Goal: Task Accomplishment & Management: Use online tool/utility

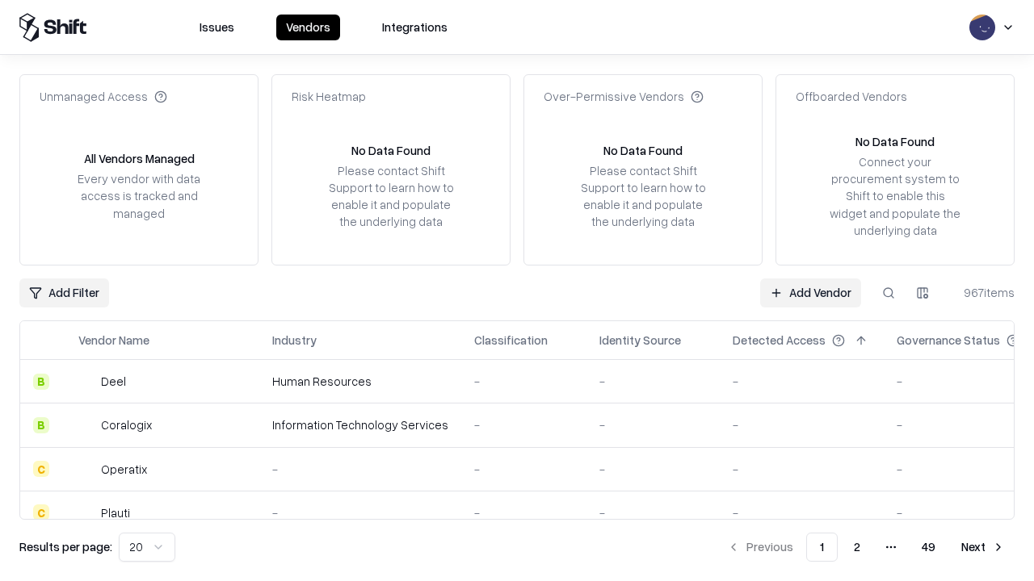
click at [810, 292] on link "Add Vendor" at bounding box center [810, 293] width 101 height 29
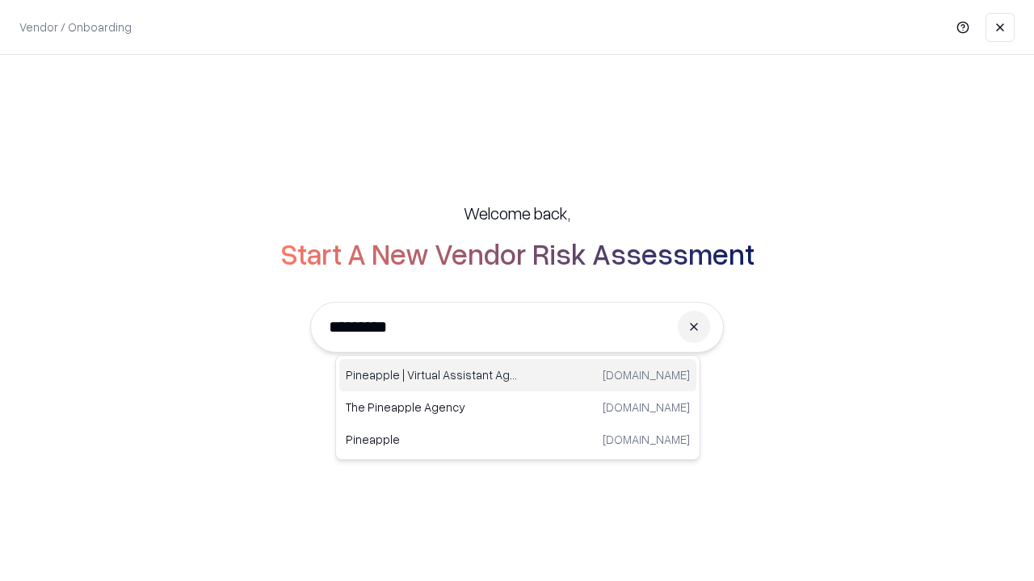
click at [518, 375] on div "Pineapple | Virtual Assistant Agency [DOMAIN_NAME]" at bounding box center [517, 375] width 357 height 32
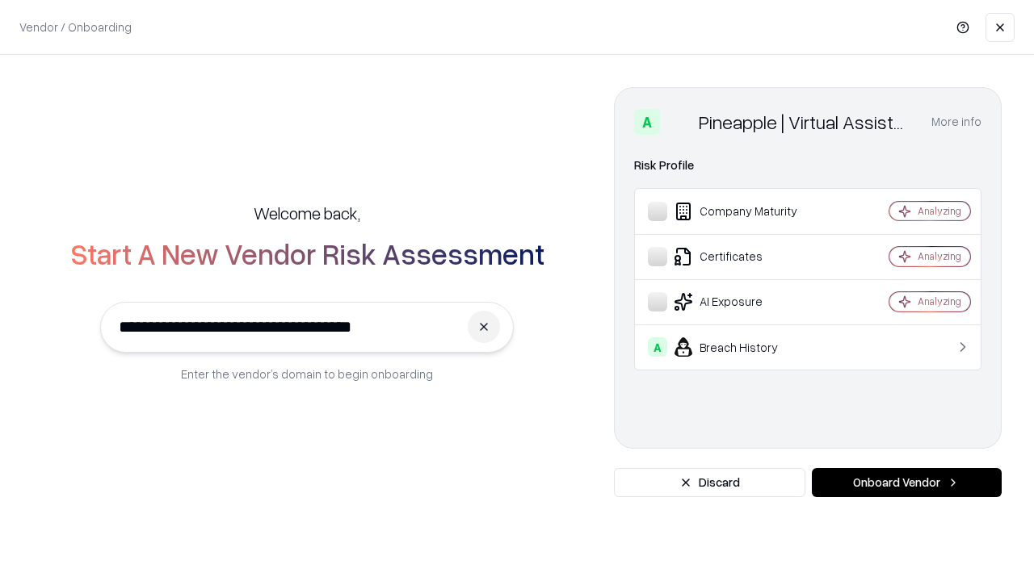
type input "**********"
click at [906, 483] on button "Onboard Vendor" at bounding box center [906, 482] width 190 height 29
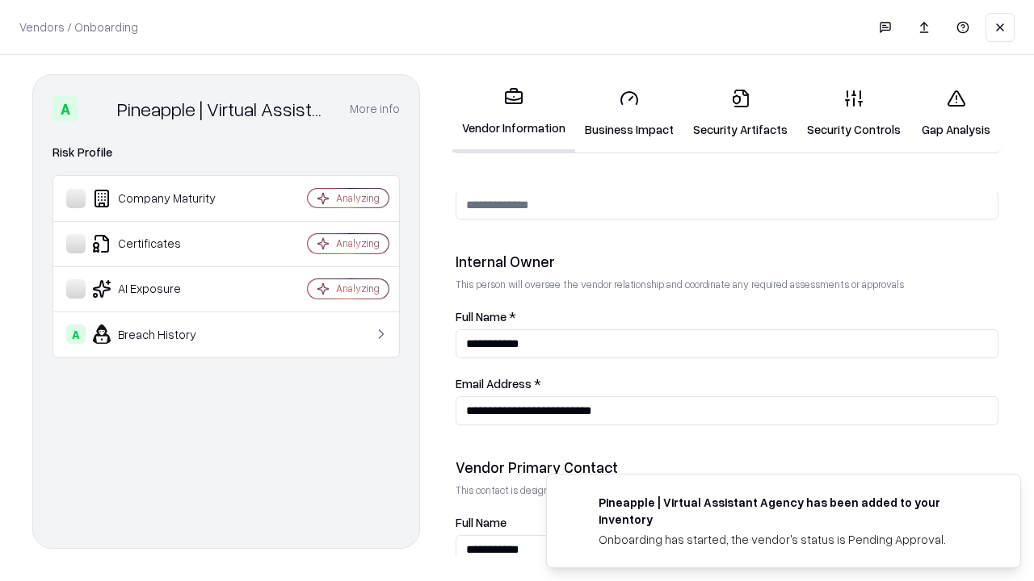
scroll to position [836, 0]
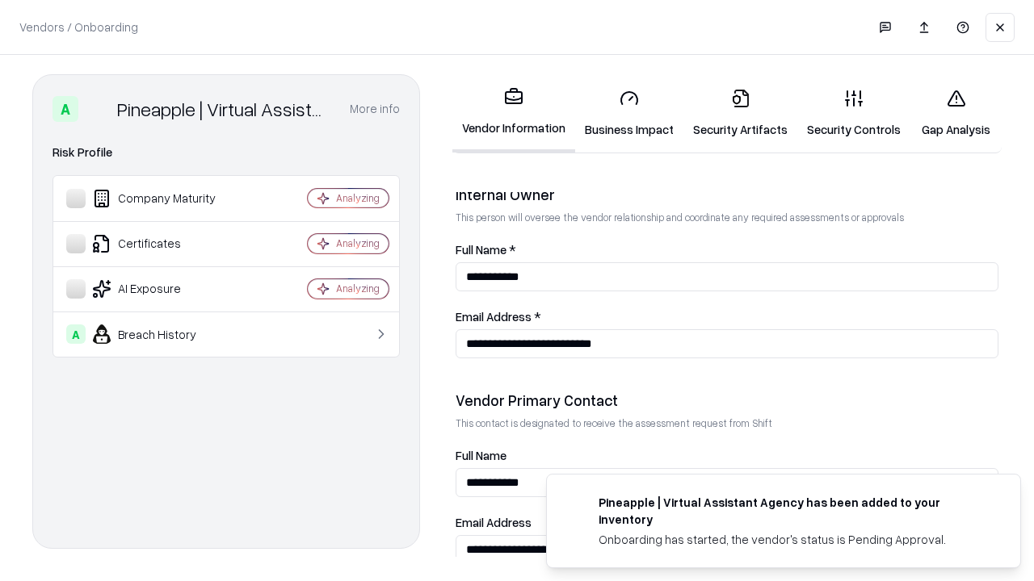
click at [629, 113] on link "Business Impact" at bounding box center [629, 113] width 108 height 75
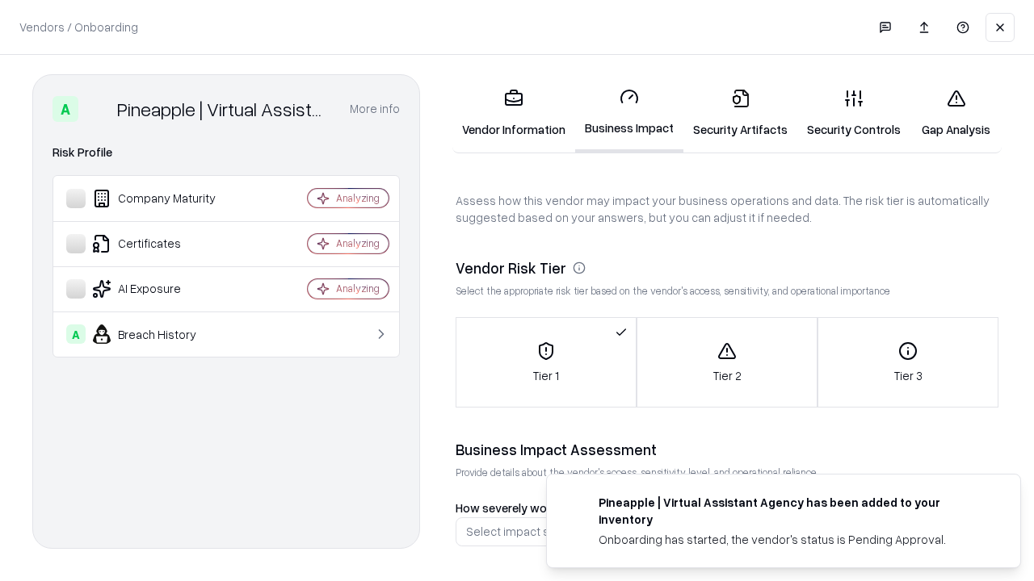
click at [955, 113] on link "Gap Analysis" at bounding box center [955, 113] width 91 height 75
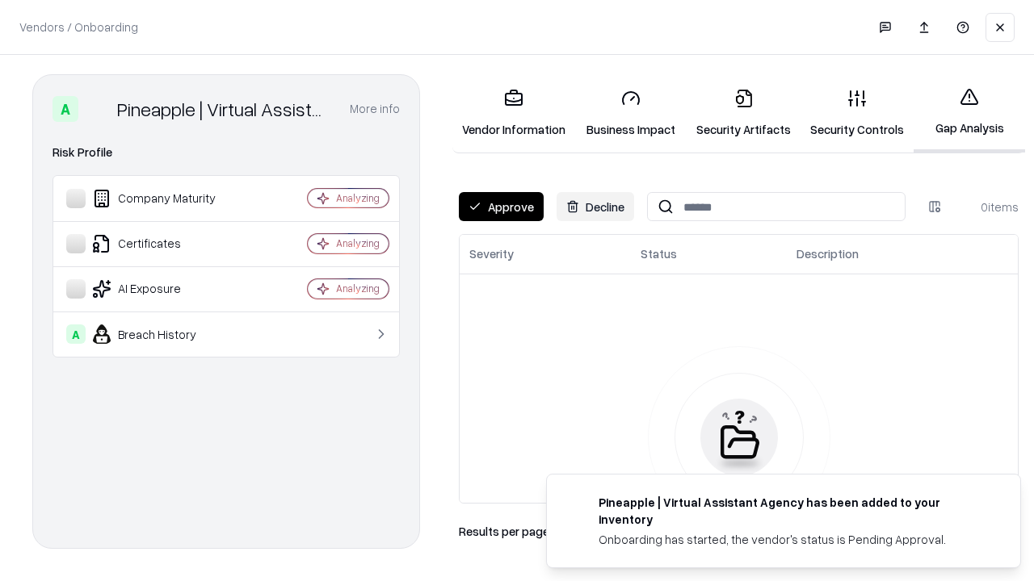
click at [501, 207] on button "Approve" at bounding box center [501, 206] width 85 height 29
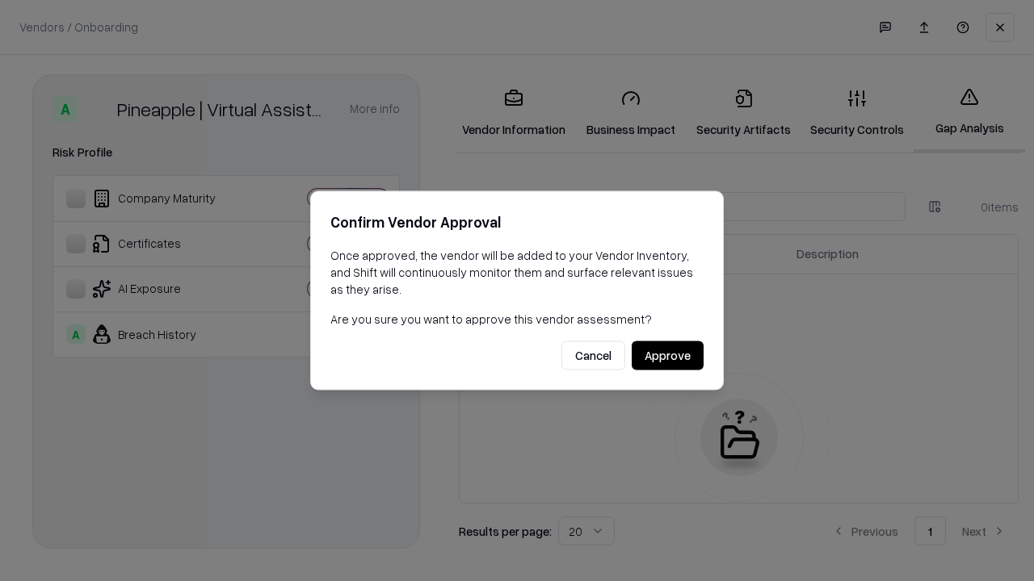
click at [667, 355] on button "Approve" at bounding box center [667, 356] width 72 height 29
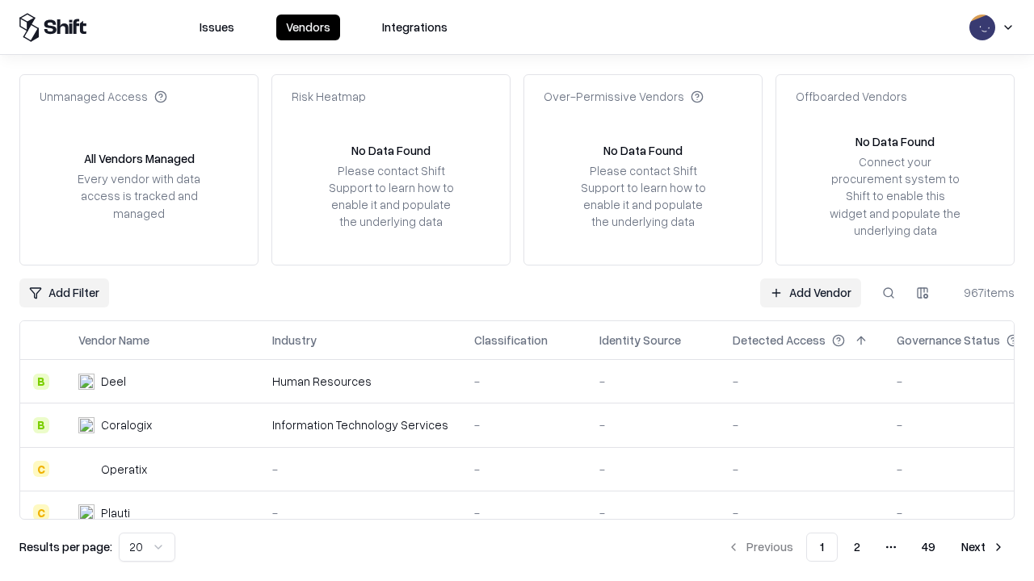
type input "**********"
click at [810, 292] on link "Add Vendor" at bounding box center [810, 293] width 101 height 29
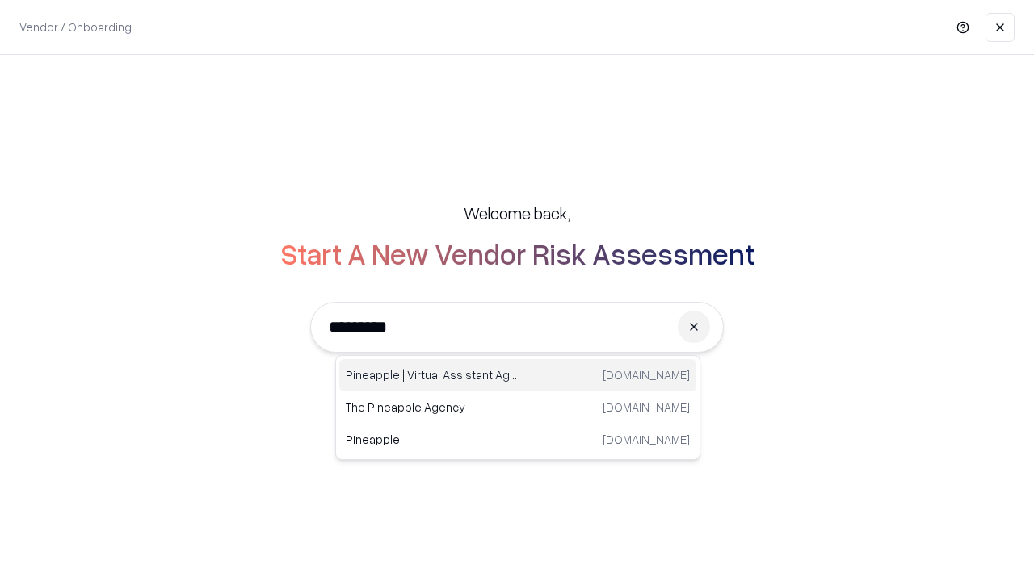
click at [518, 375] on div "Pineapple | Virtual Assistant Agency [DOMAIN_NAME]" at bounding box center [517, 375] width 357 height 32
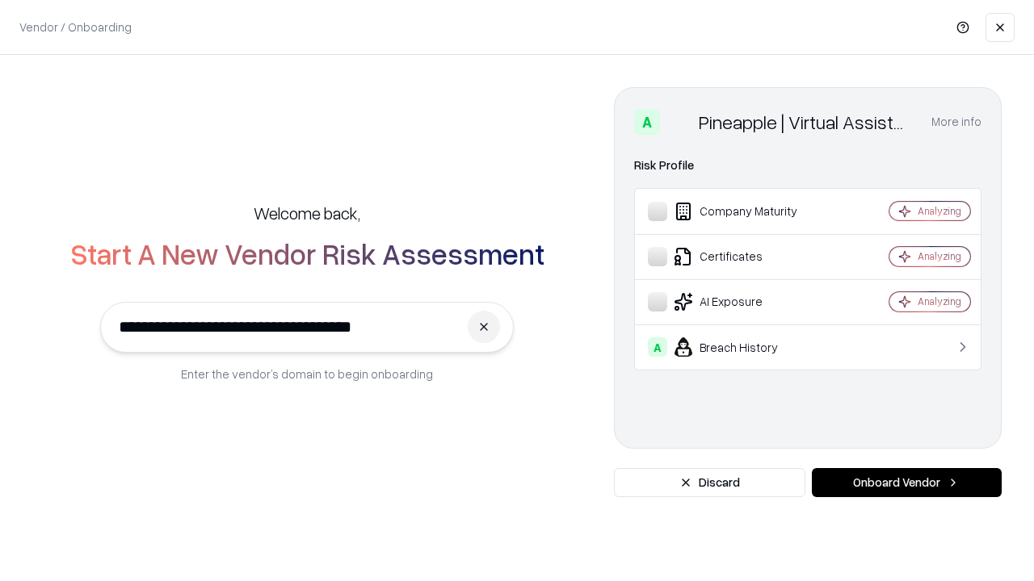
type input "**********"
click at [906, 483] on button "Onboard Vendor" at bounding box center [906, 482] width 190 height 29
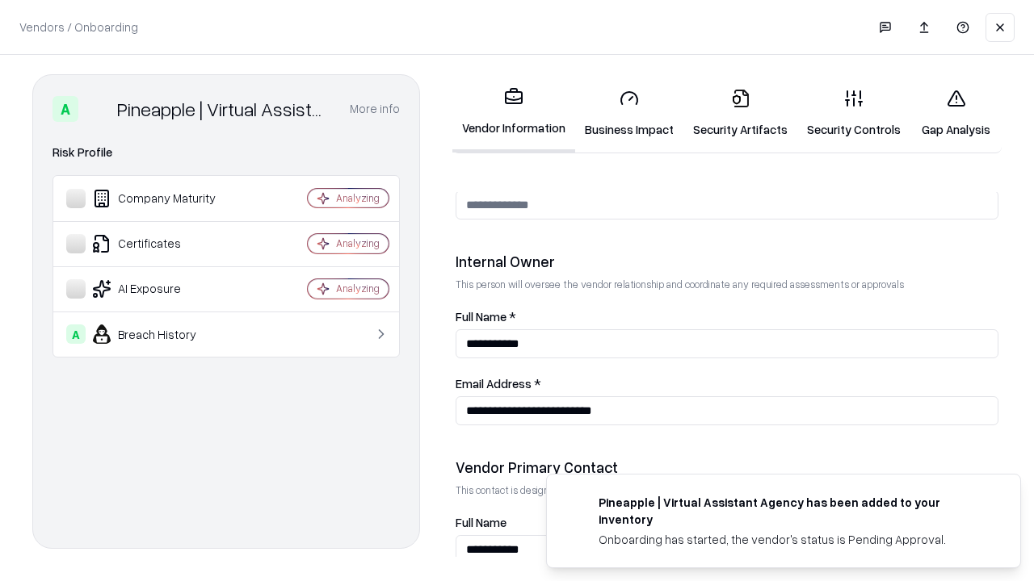
scroll to position [836, 0]
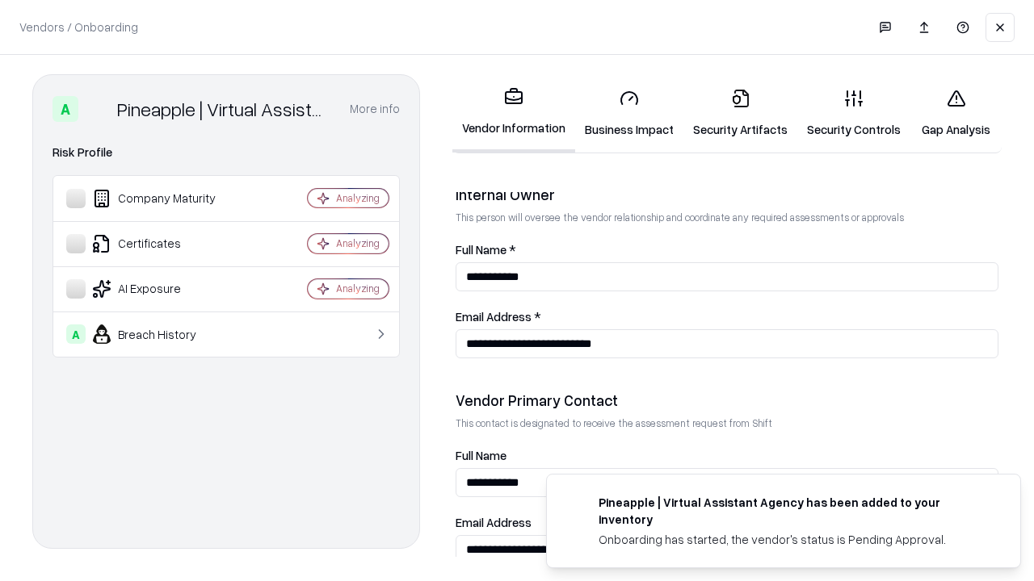
click at [955, 113] on link "Gap Analysis" at bounding box center [955, 113] width 91 height 75
